Goal: Transaction & Acquisition: Purchase product/service

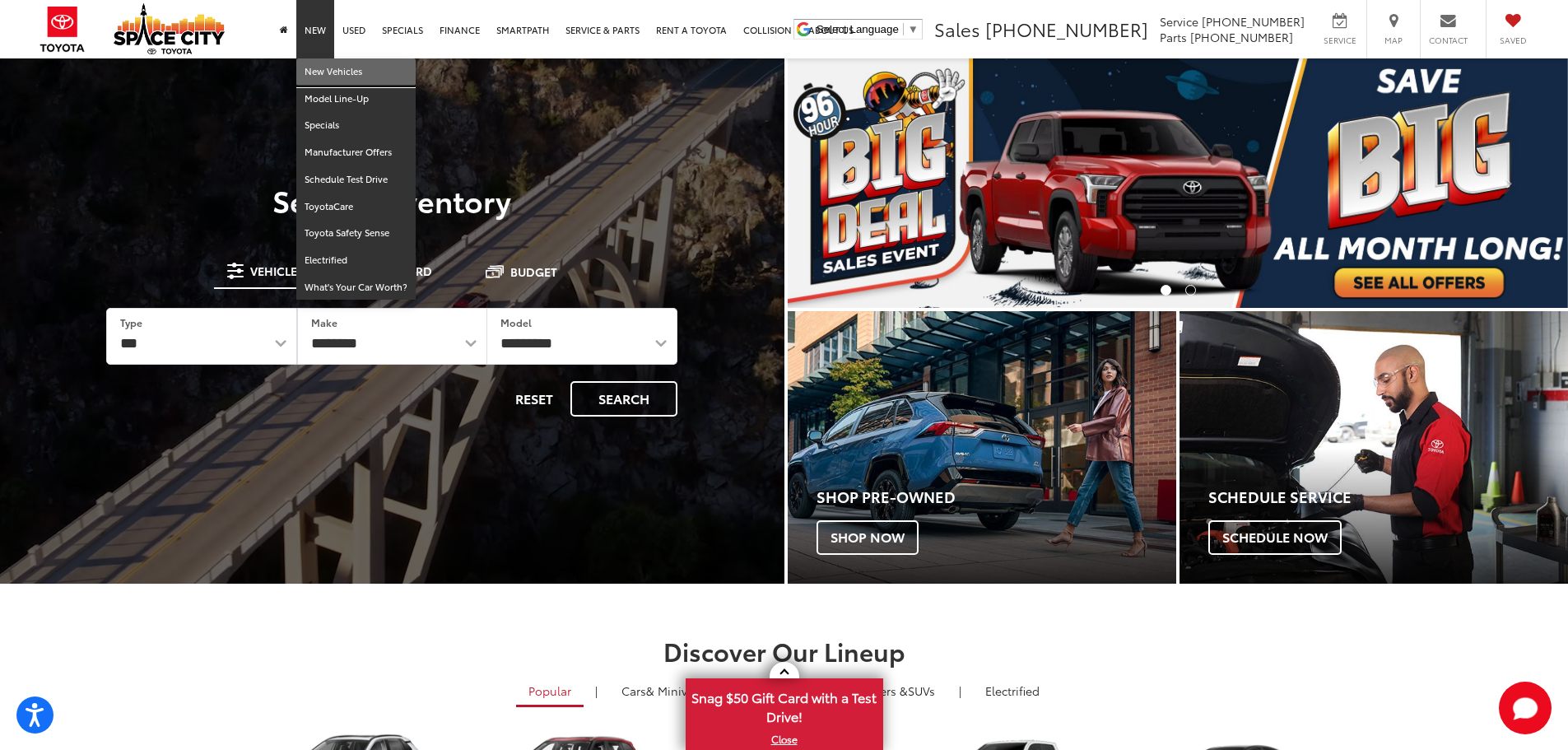
click at [329, 70] on link "New Vehicles" at bounding box center [356, 72] width 120 height 27
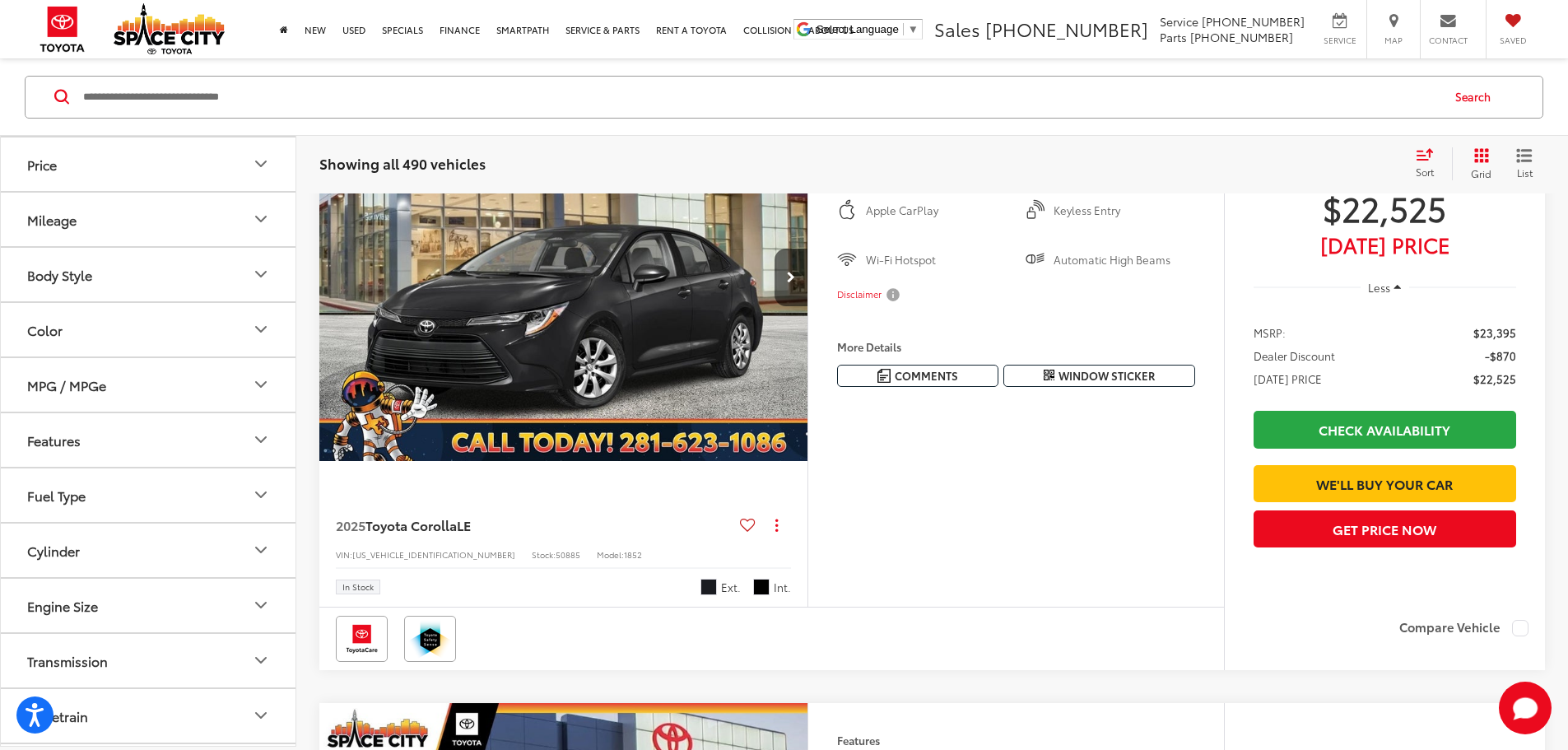
scroll to position [330, 0]
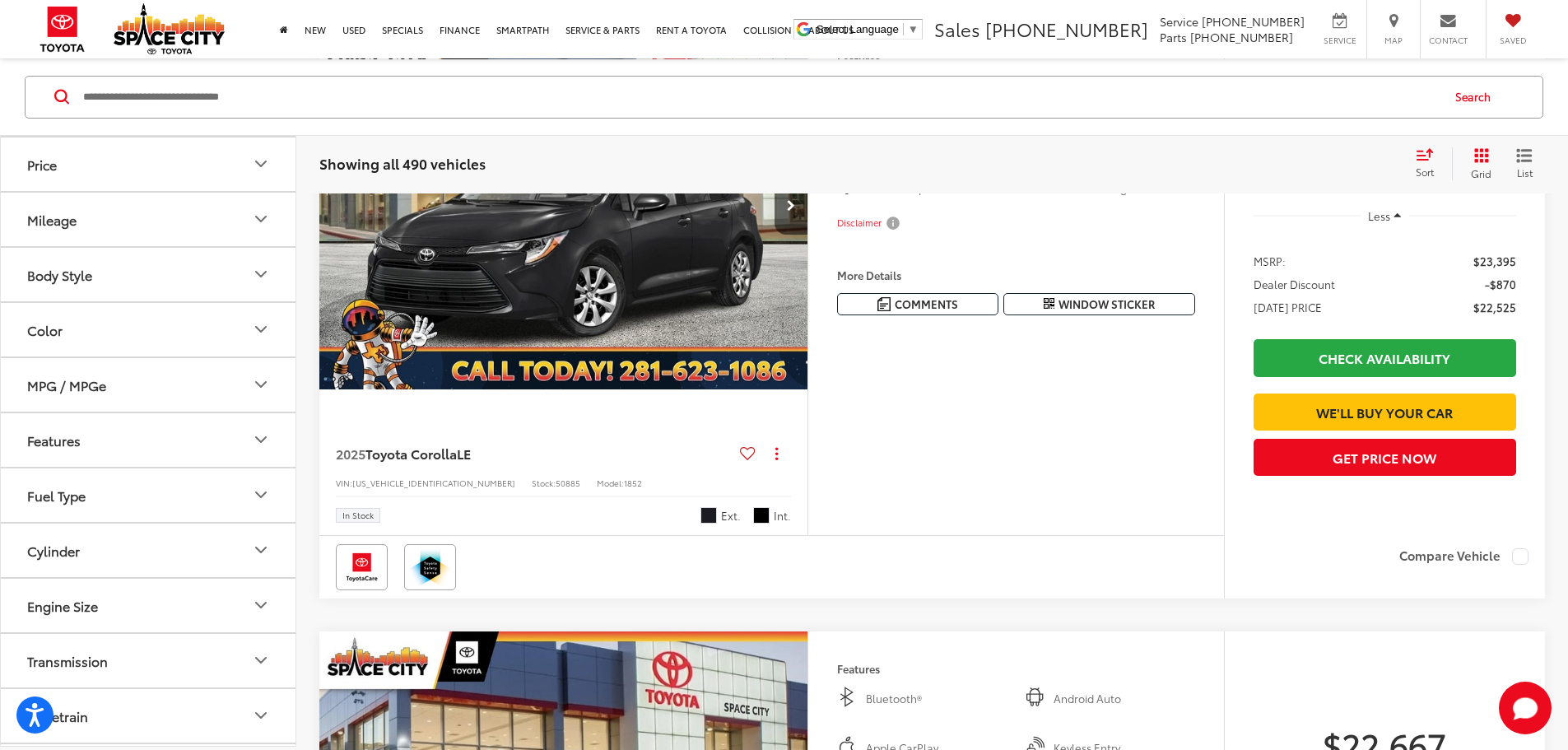
click at [565, 391] on img "2025 Toyota Corolla LE 0" at bounding box center [564, 207] width 491 height 368
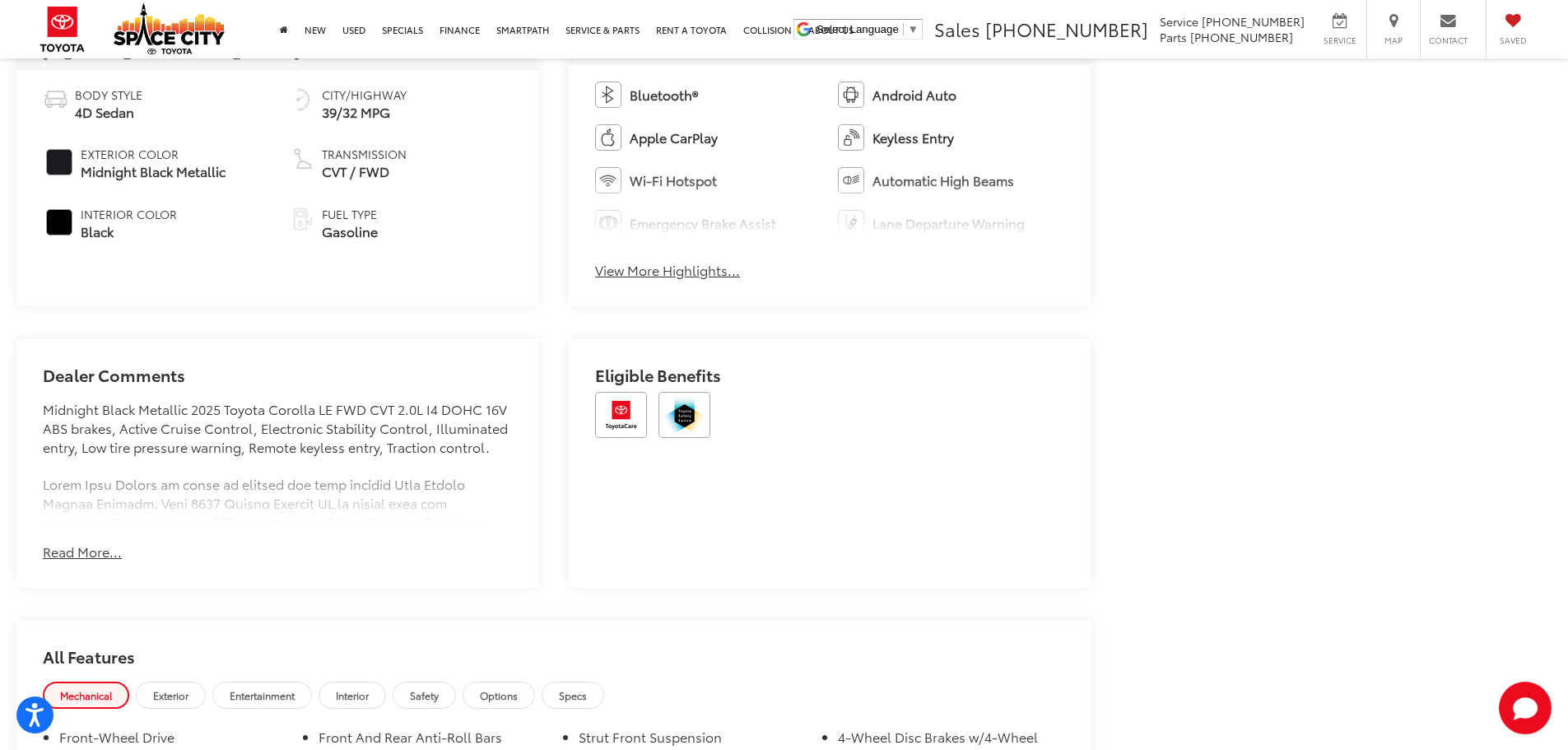
scroll to position [822, 0]
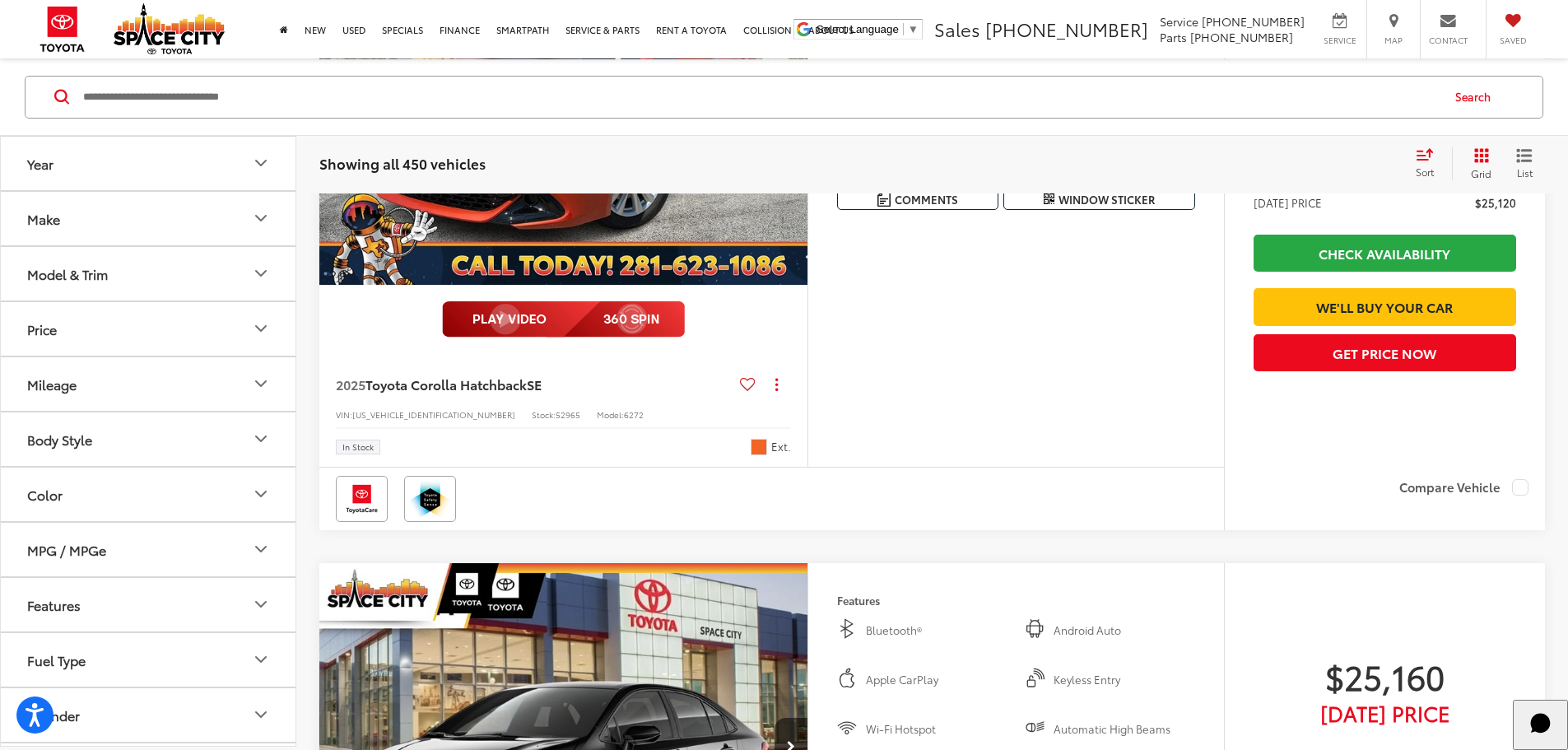
scroll to position [4612, 0]
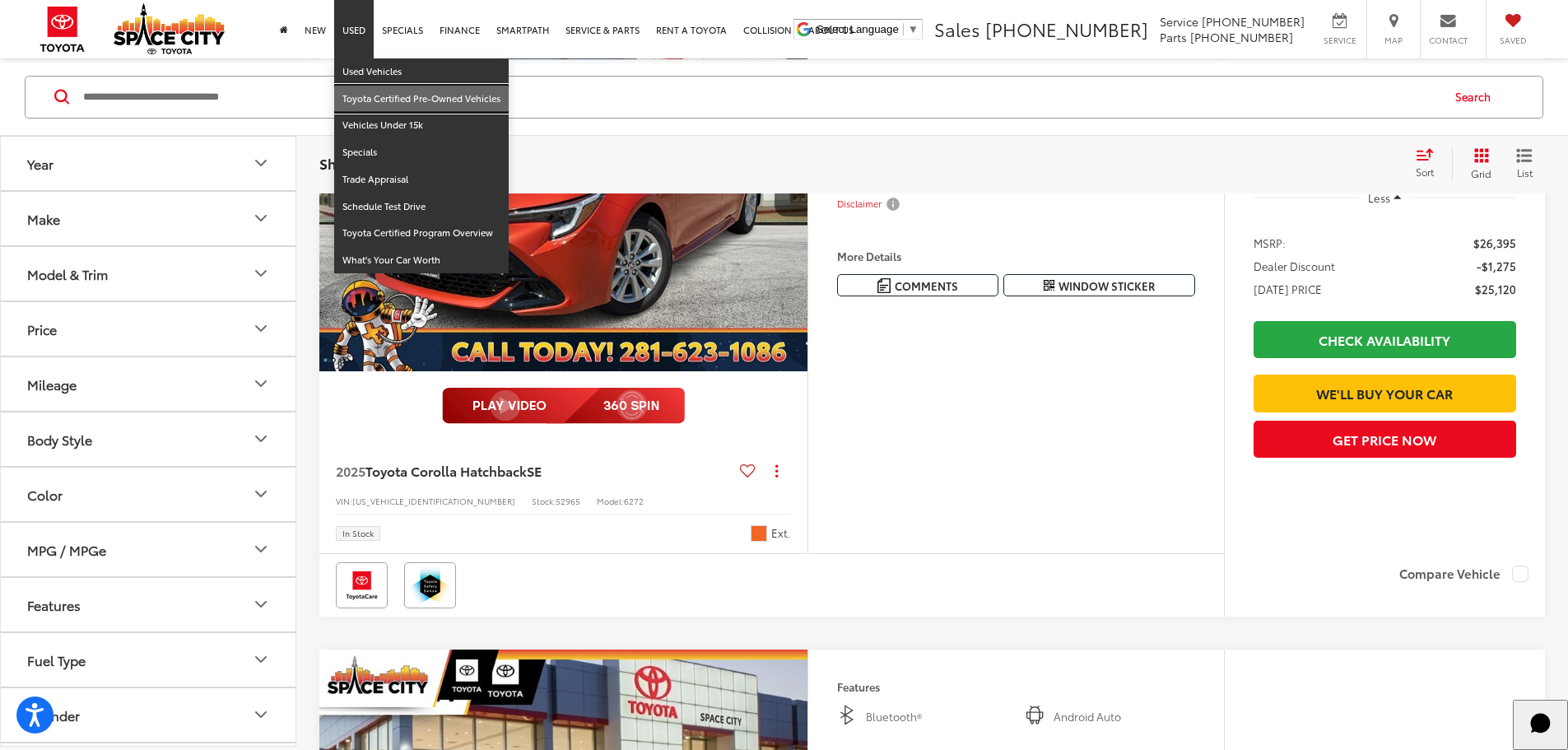
click at [367, 92] on link "Toyota Certified Pre-Owned Vehicles" at bounding box center [421, 100] width 175 height 27
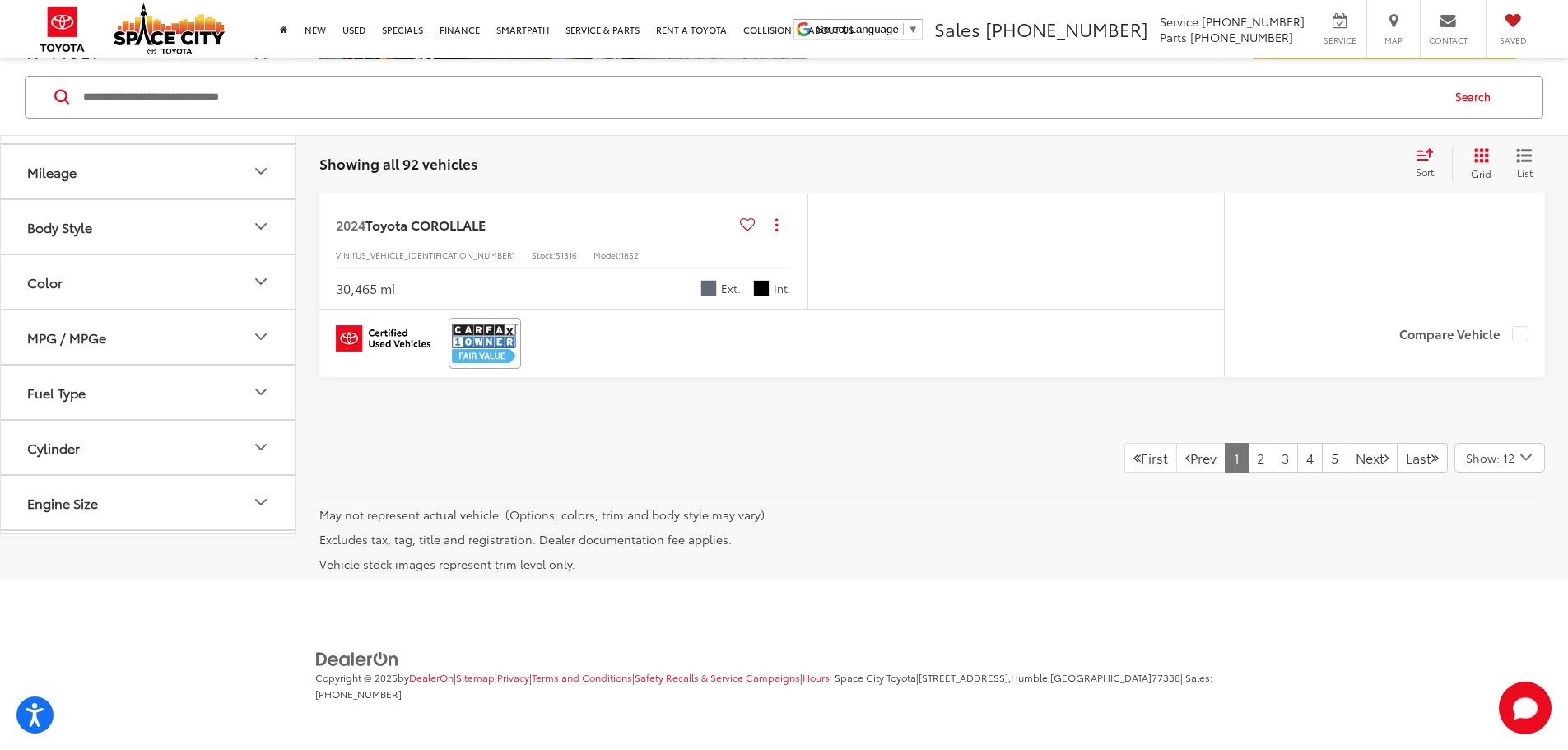
scroll to position [8859, 0]
click at [1248, 462] on link "2" at bounding box center [1261, 457] width 25 height 30
click at [1272, 472] on link "3" at bounding box center [1285, 457] width 25 height 30
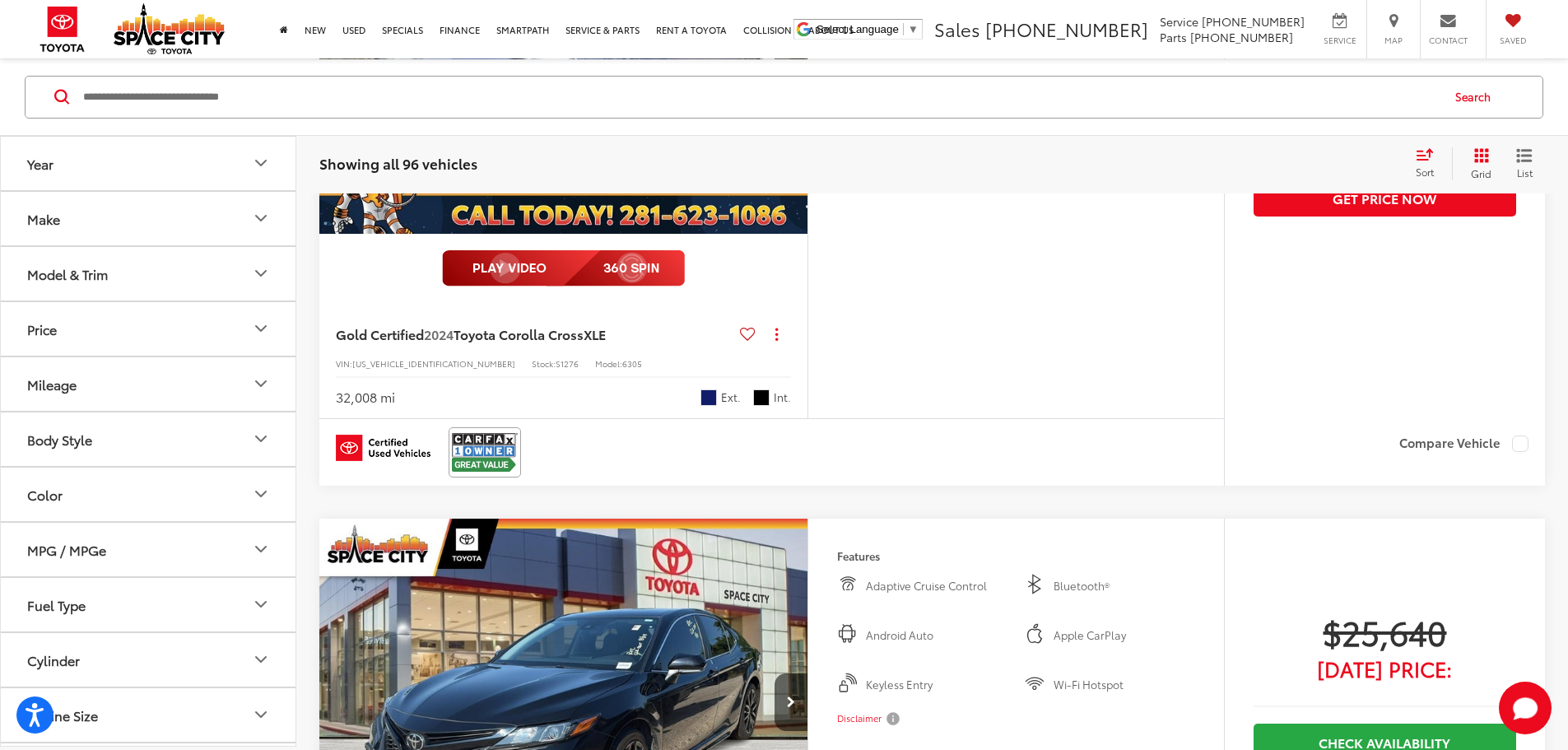
scroll to position [5429, 0]
